Goal: Task Accomplishment & Management: Manage account settings

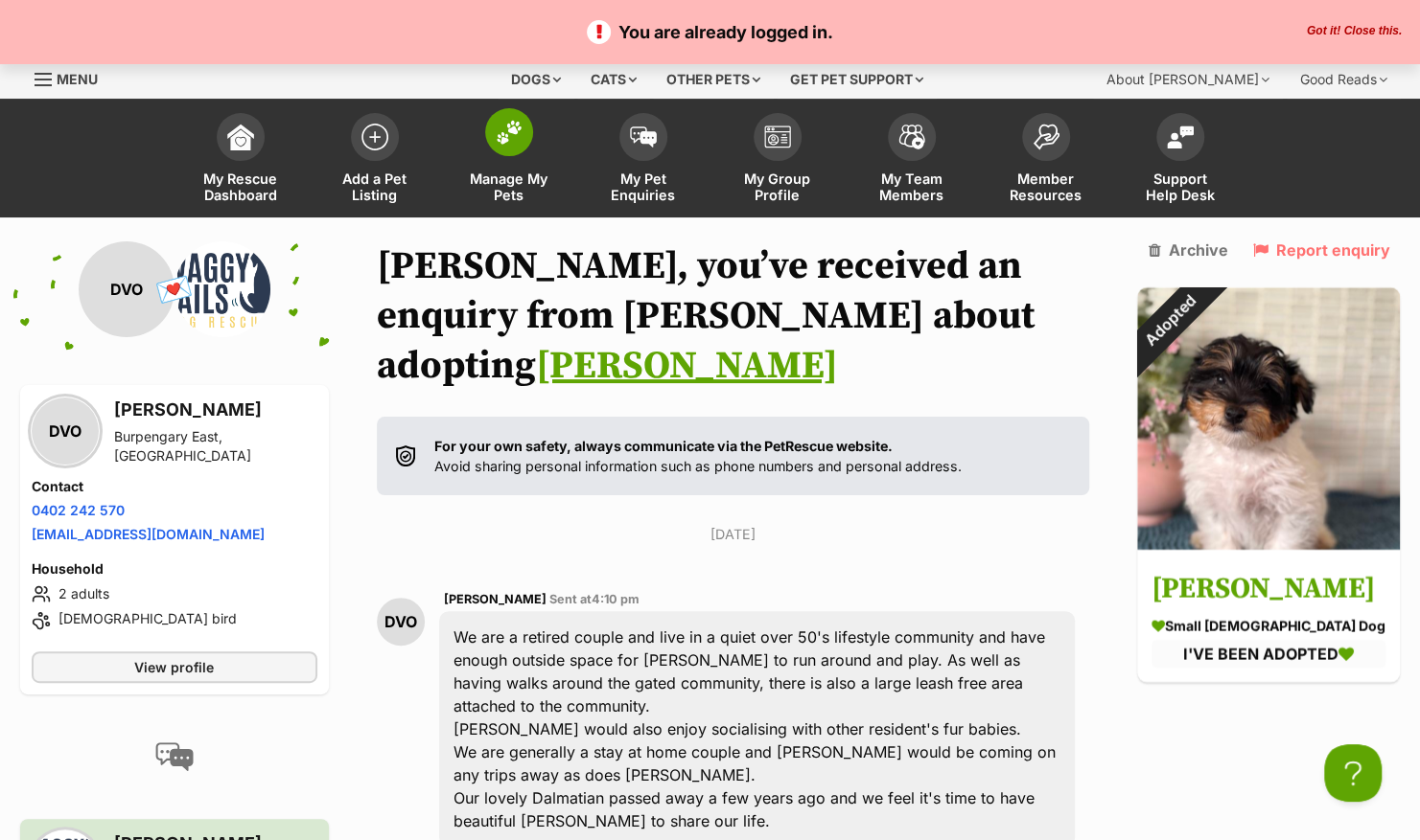
click at [496, 130] on img at bounding box center [508, 131] width 26 height 24
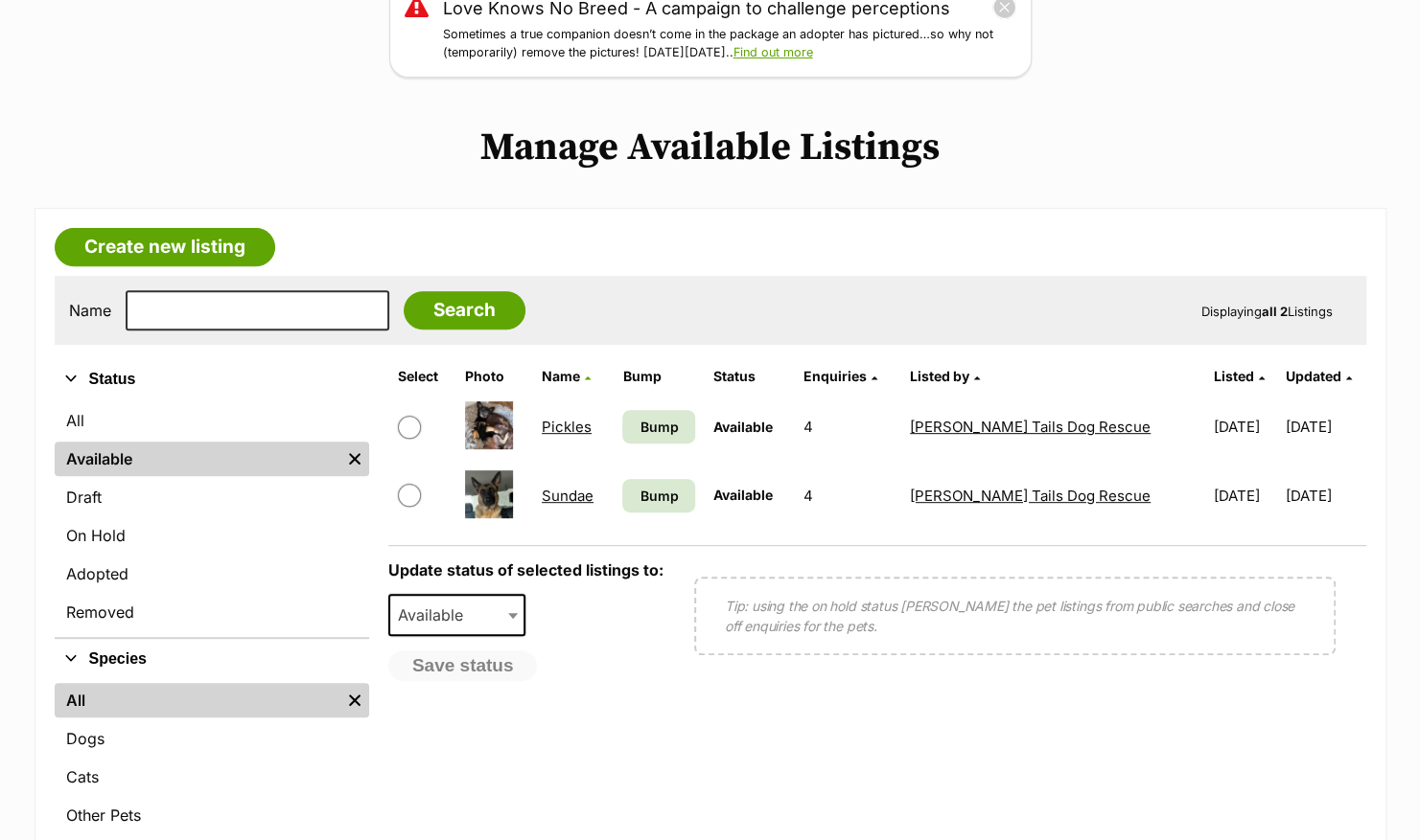
scroll to position [288, 0]
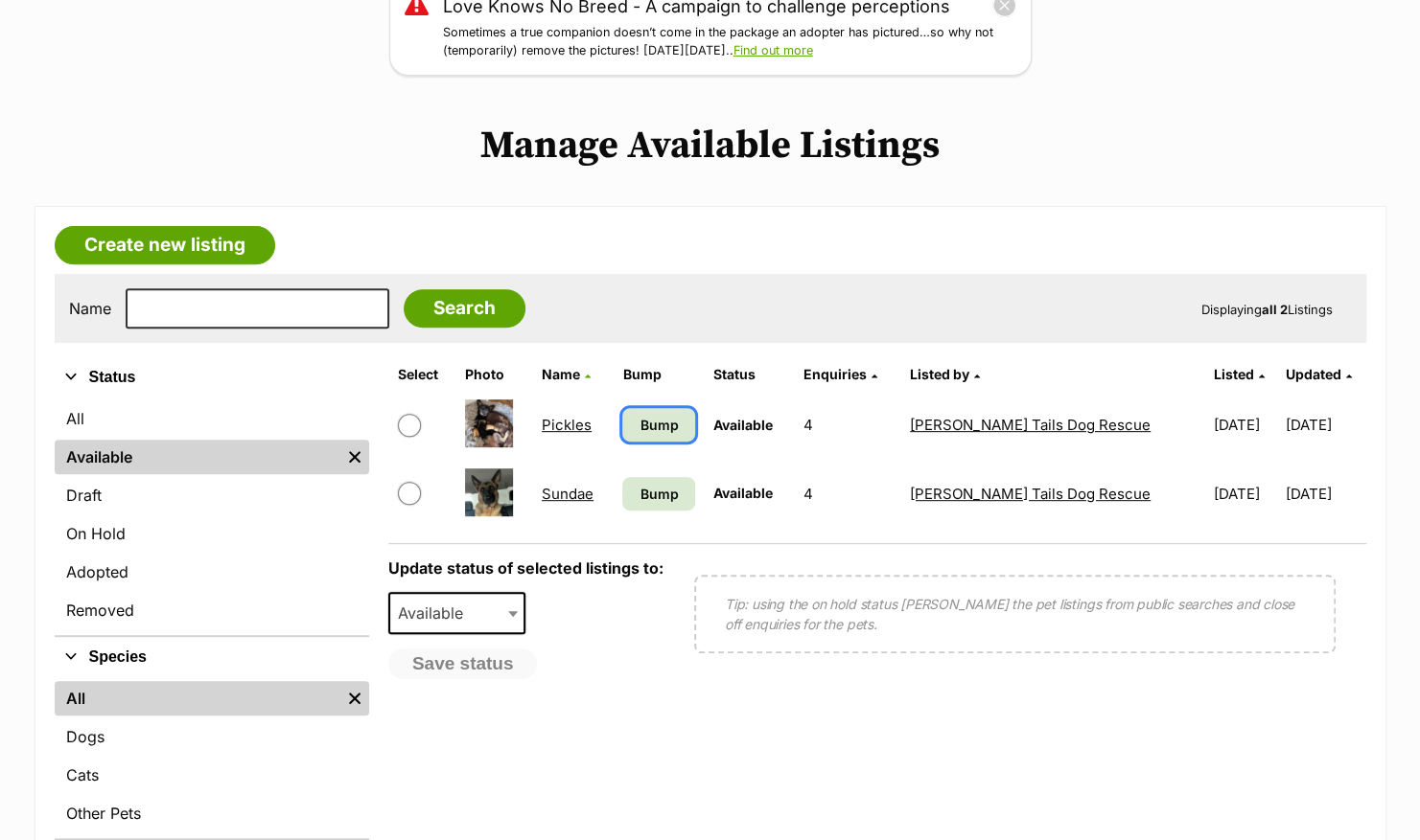
click at [673, 423] on span "Bump" at bounding box center [658, 425] width 38 height 21
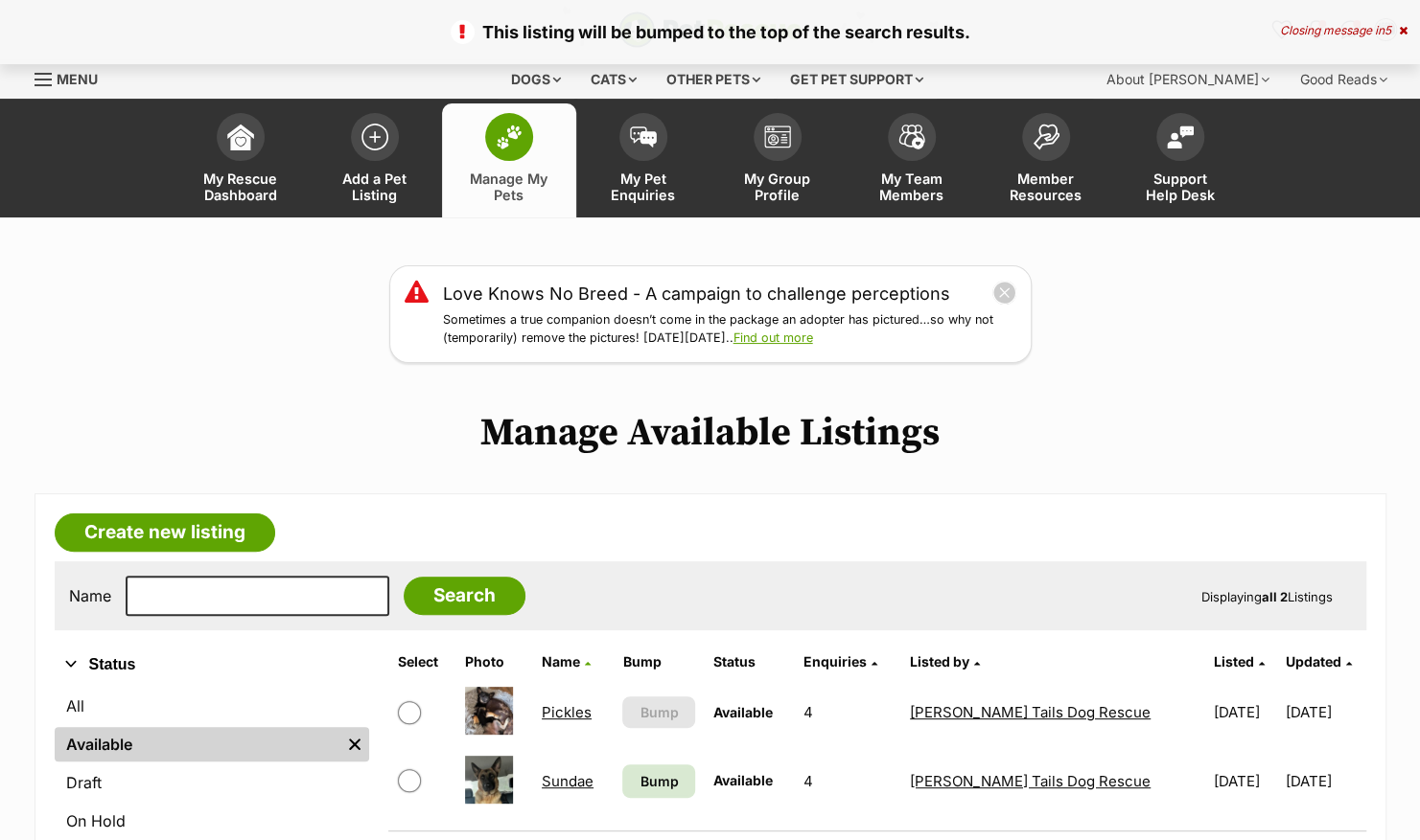
scroll to position [192, 0]
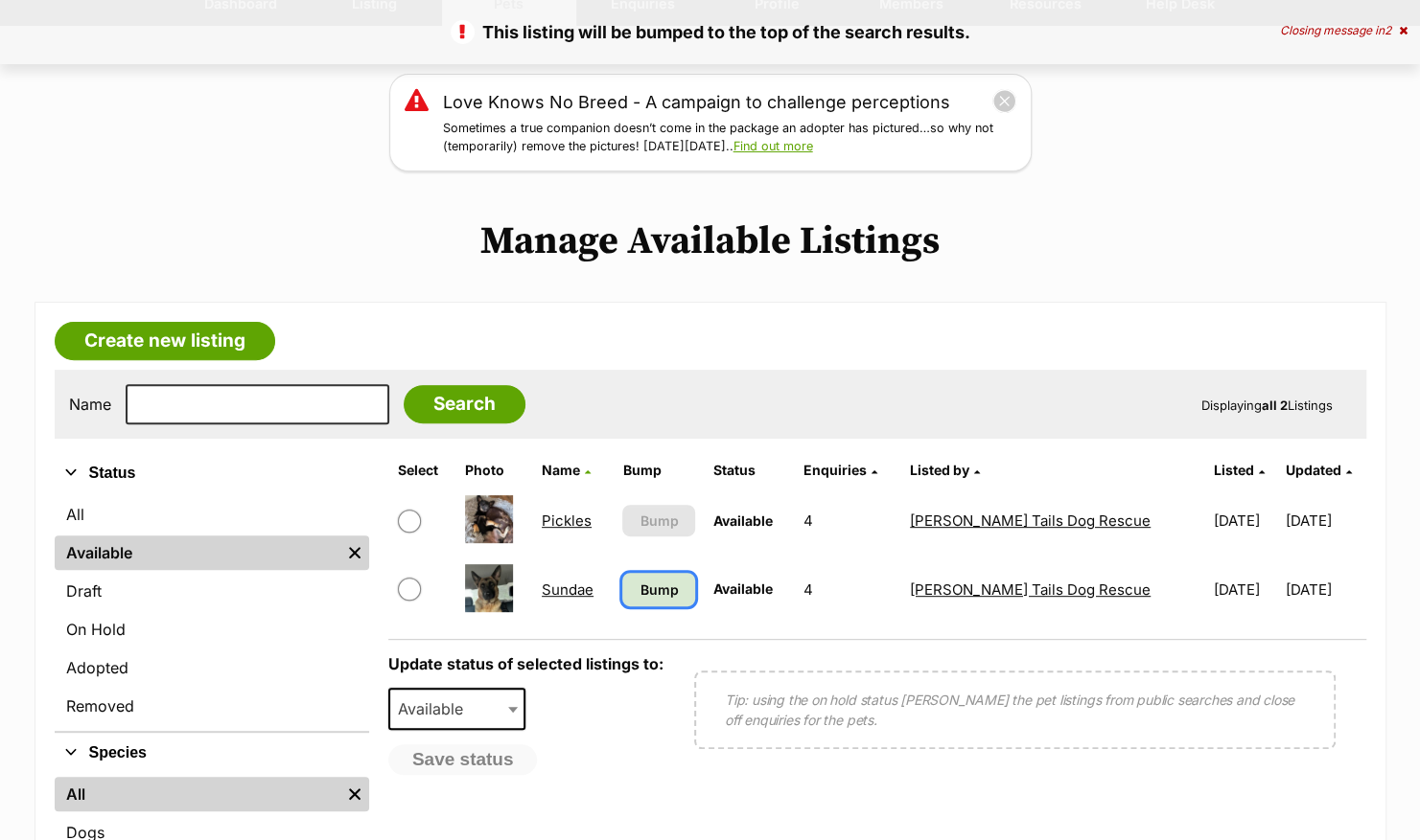
click at [676, 589] on span "Bump" at bounding box center [658, 589] width 38 height 21
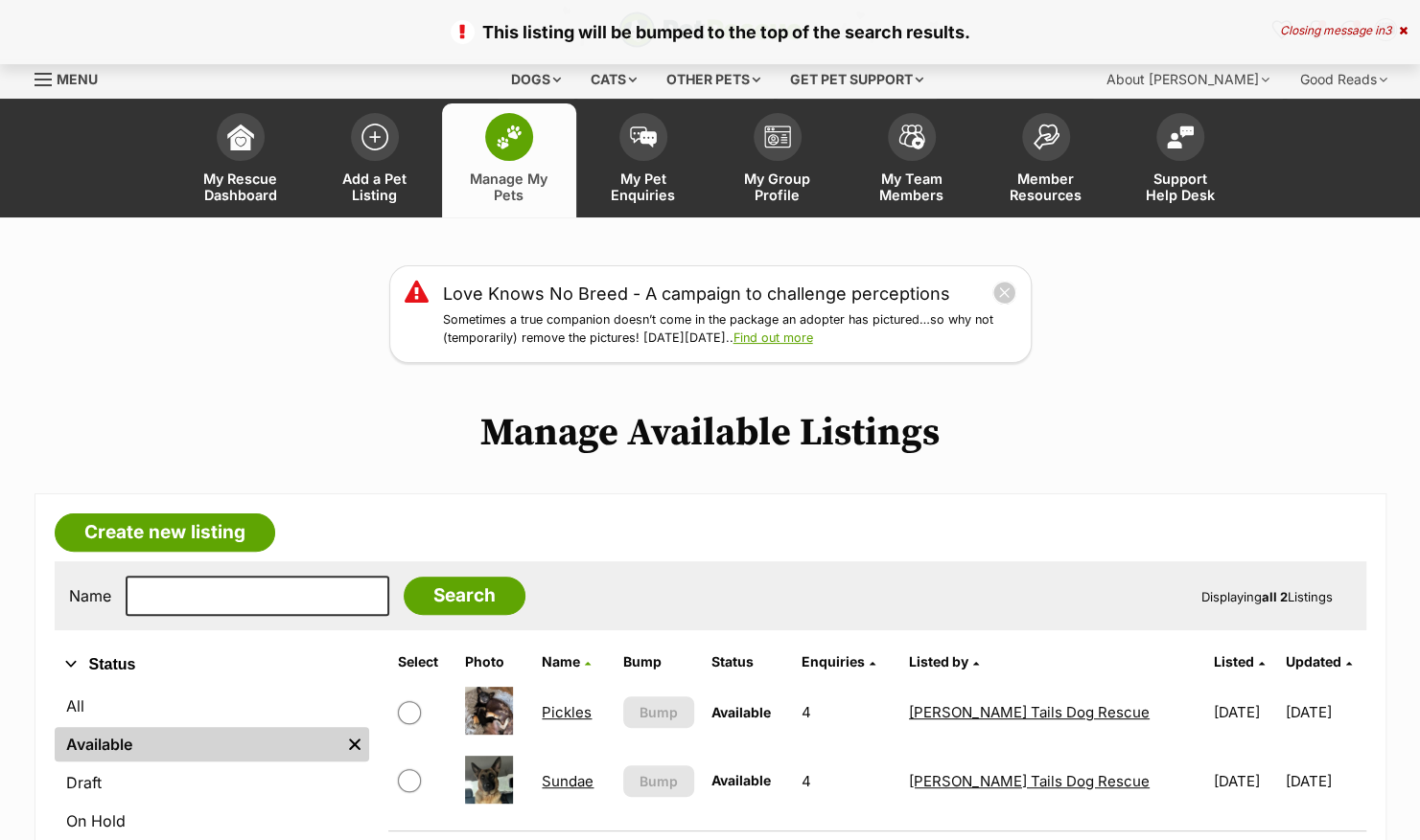
click at [560, 709] on link "Pickles" at bounding box center [566, 712] width 50 height 19
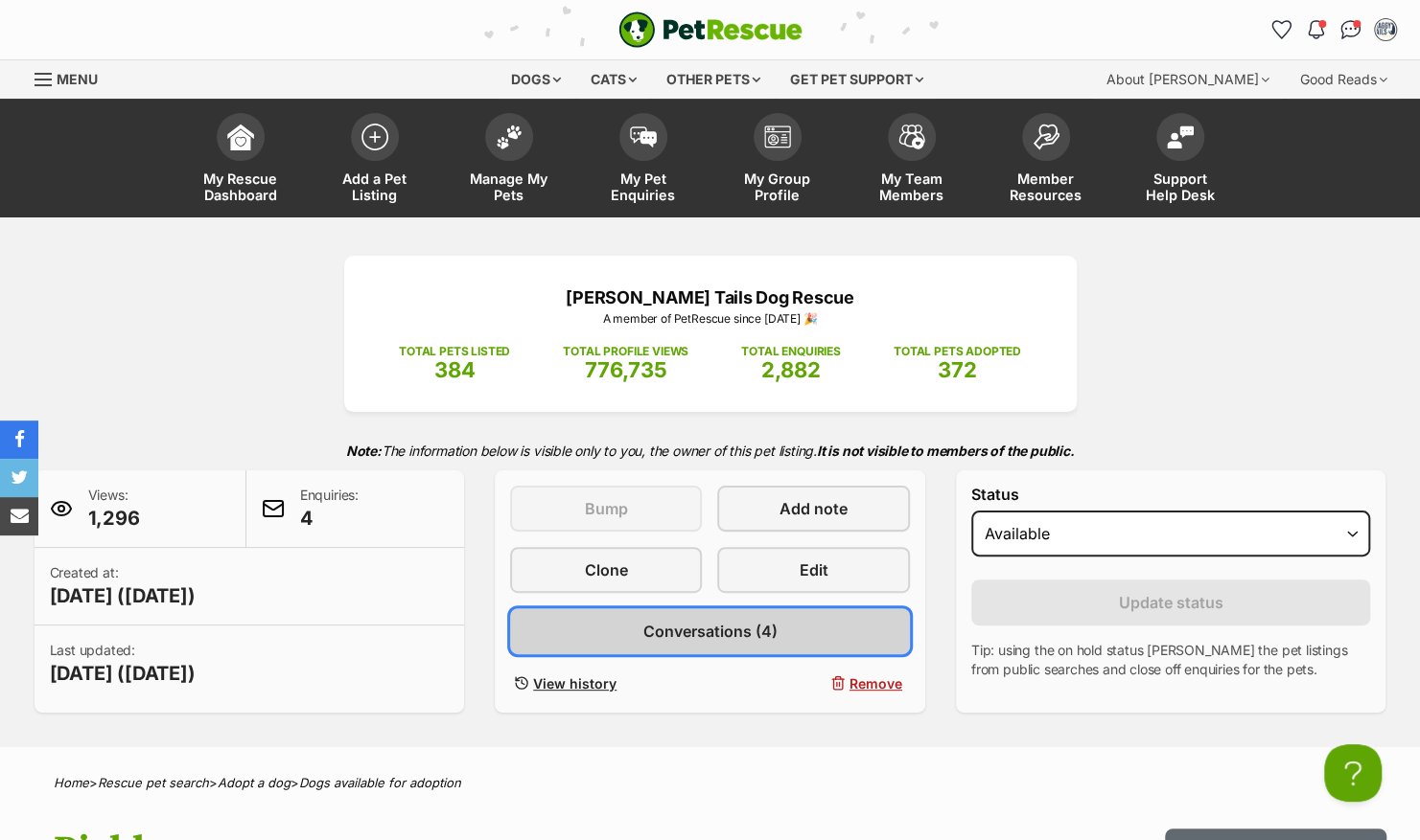
click at [715, 630] on span "Conversations (4)" at bounding box center [709, 630] width 134 height 23
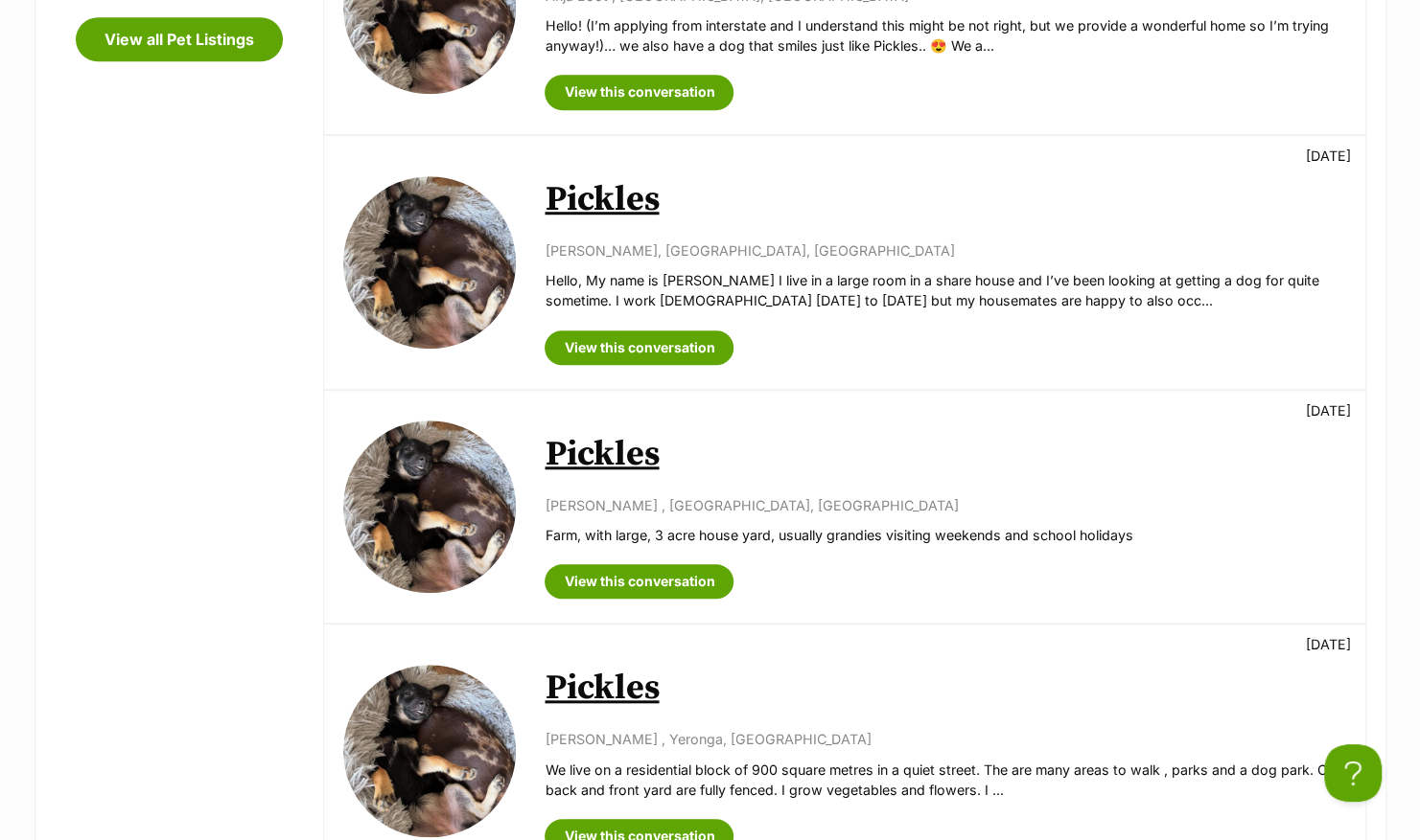
scroll to position [863, 0]
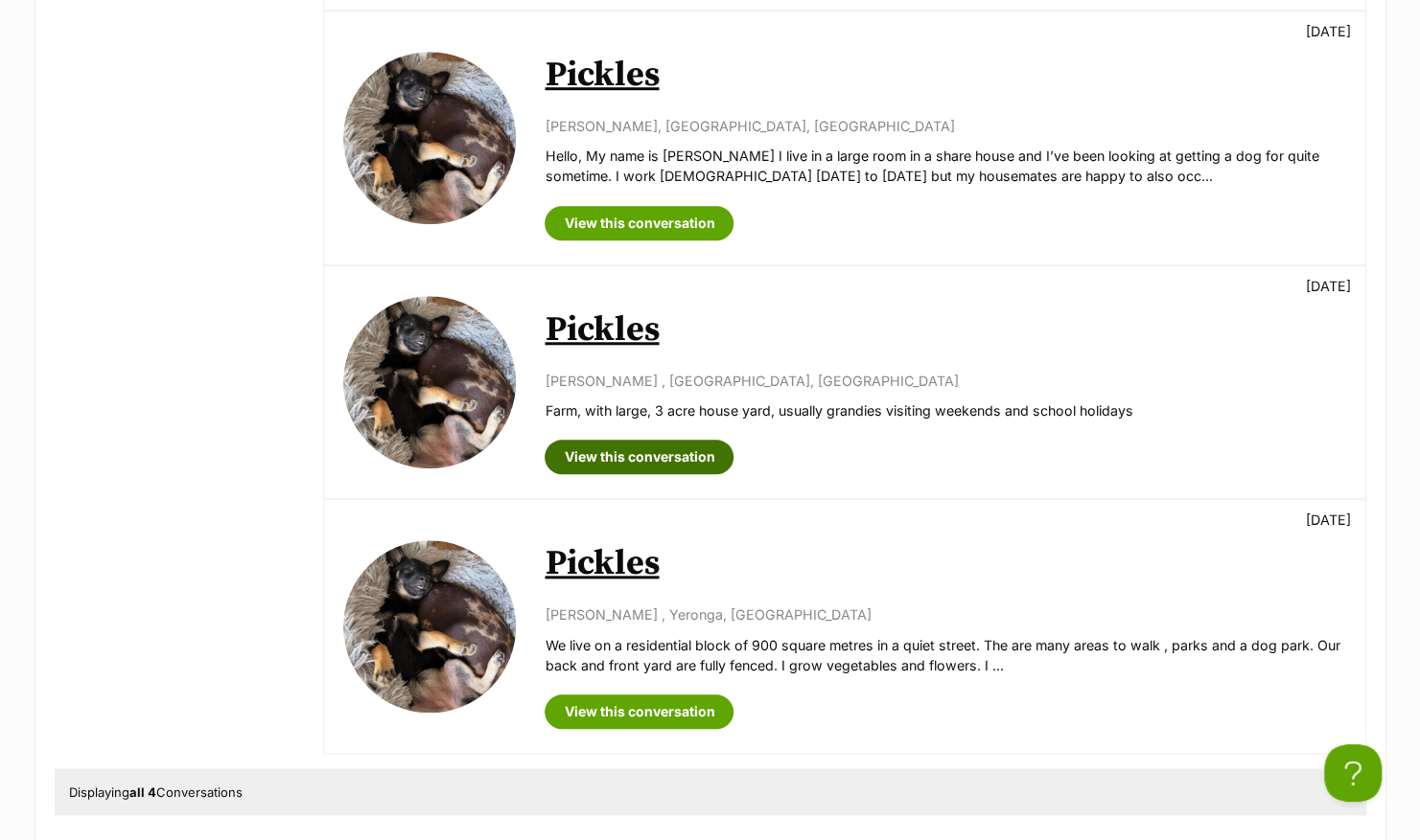
click at [673, 460] on link "View this conversation" at bounding box center [639, 456] width 189 height 34
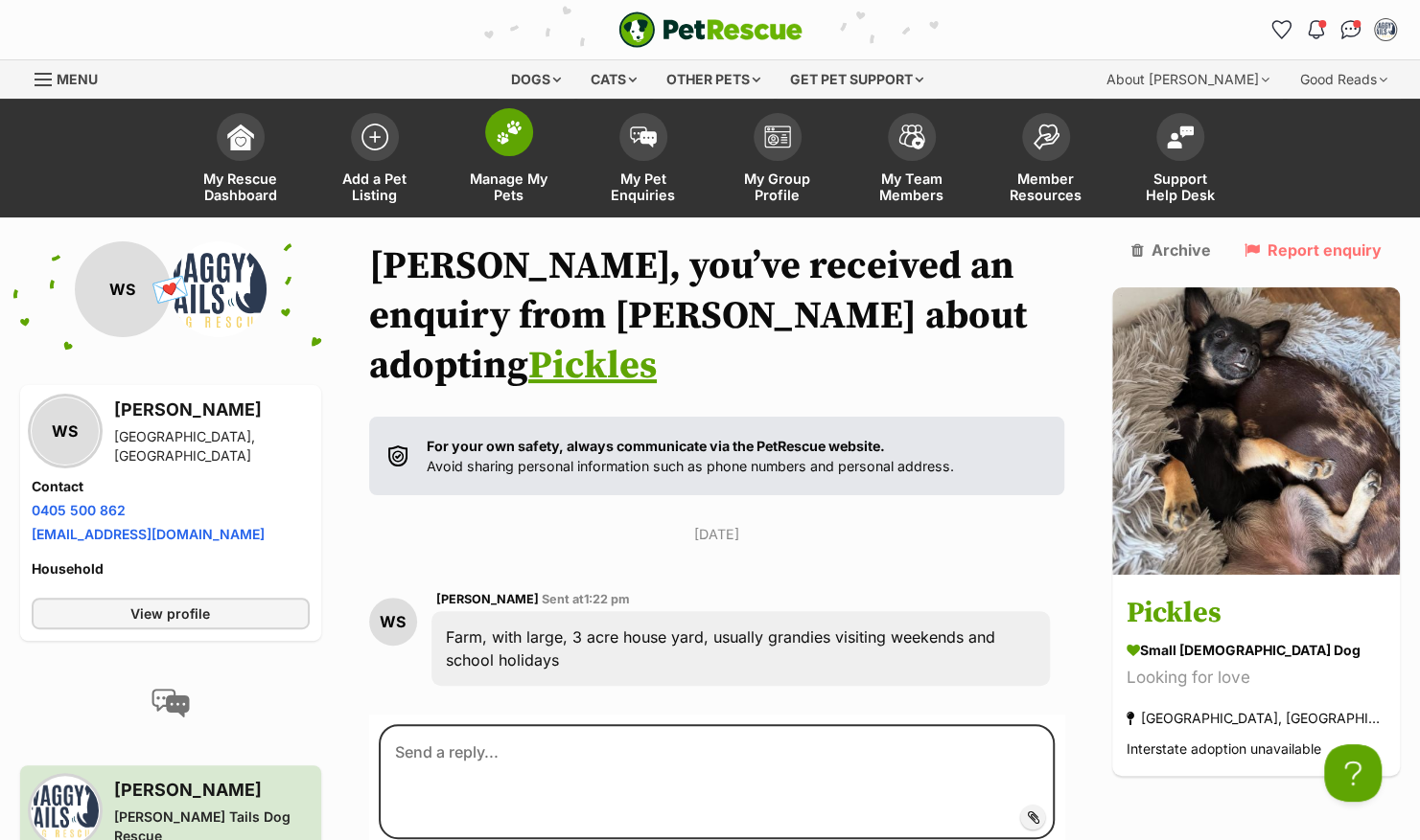
click at [481, 144] on link "Manage My Pets" at bounding box center [508, 161] width 134 height 114
